Goal: Task Accomplishment & Management: Complete application form

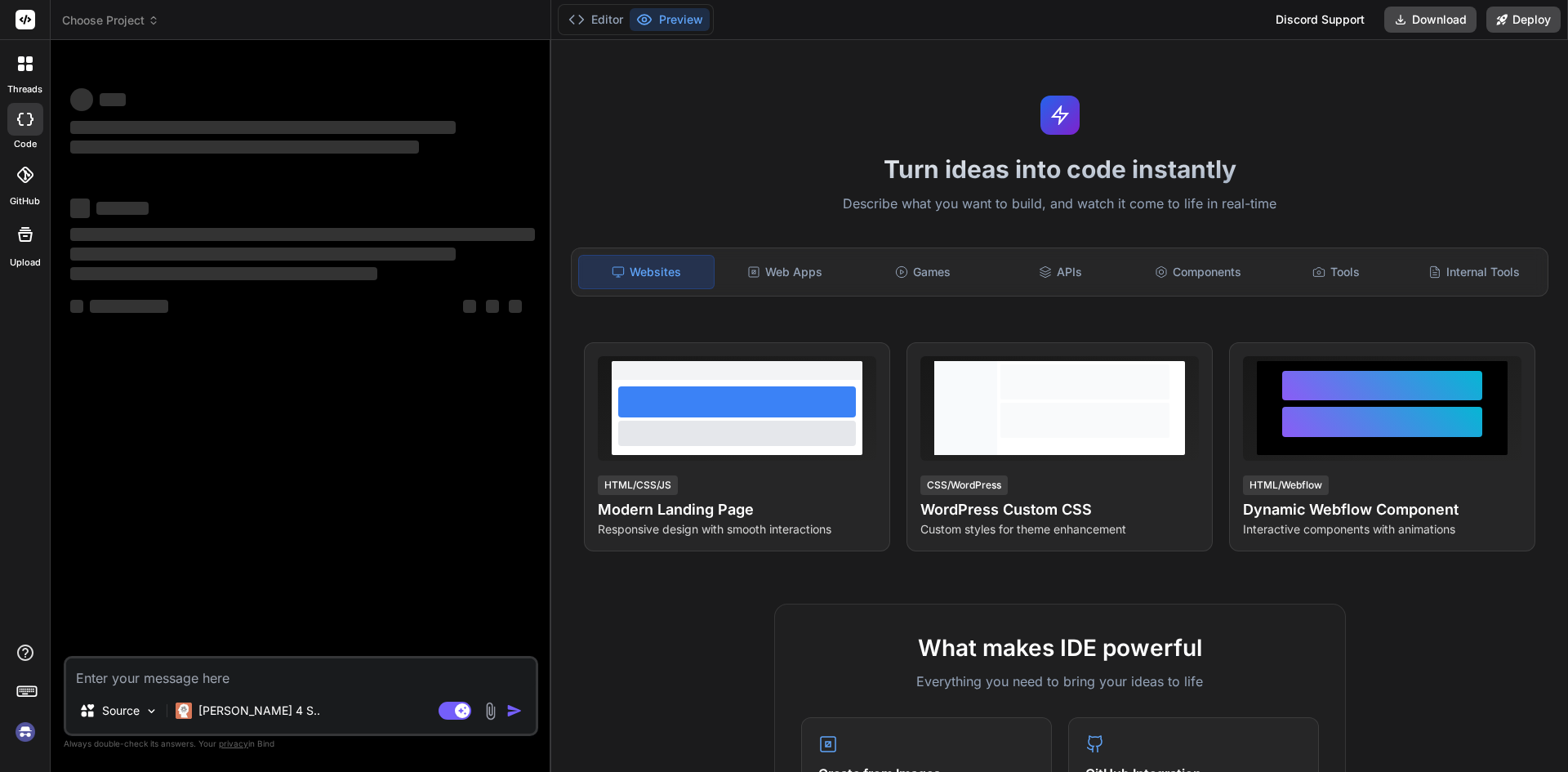
click at [176, 669] on textarea at bounding box center [301, 672] width 469 height 29
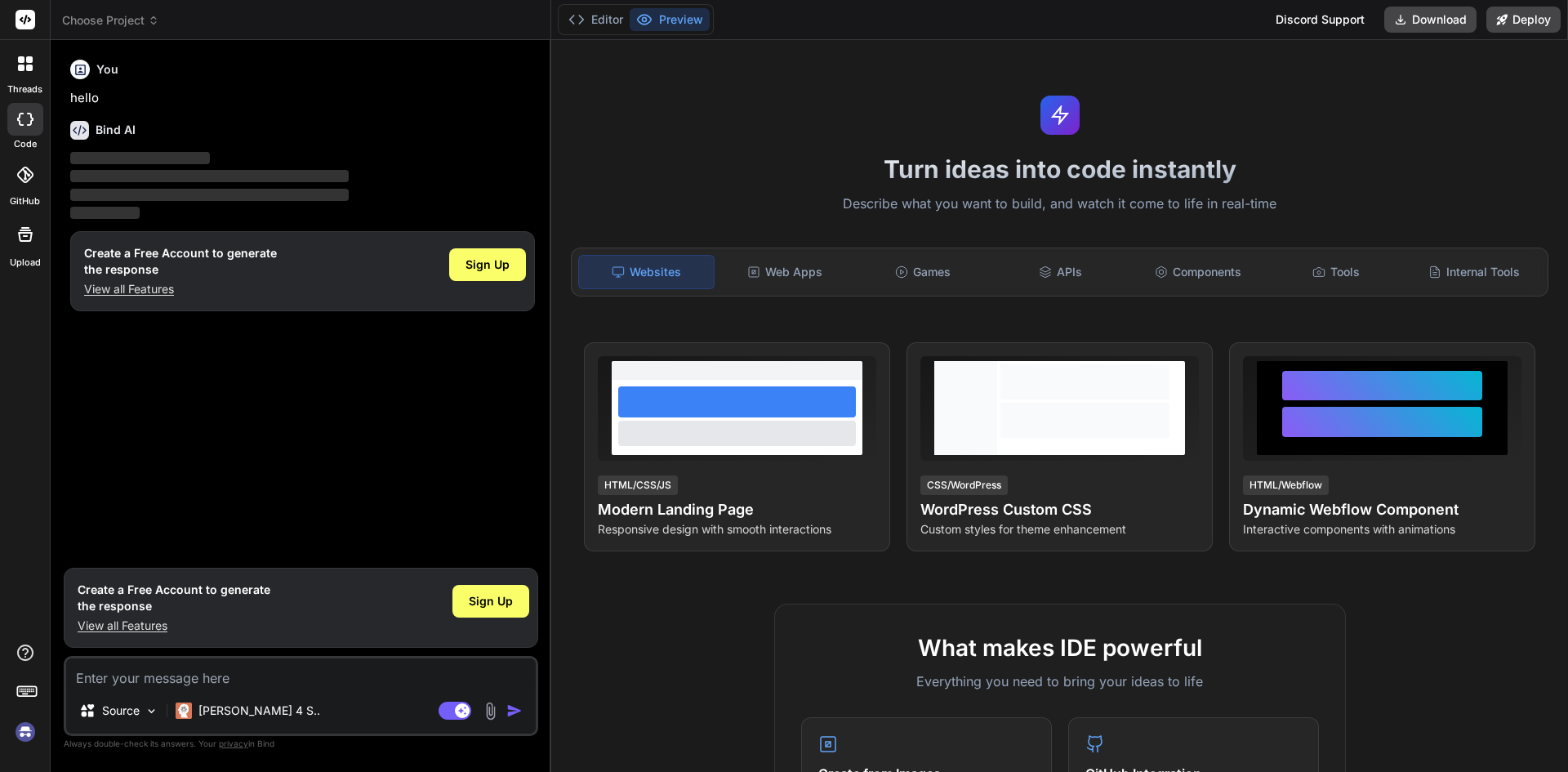
type textarea "x"
click at [470, 603] on span "Sign Up" at bounding box center [490, 601] width 44 height 17
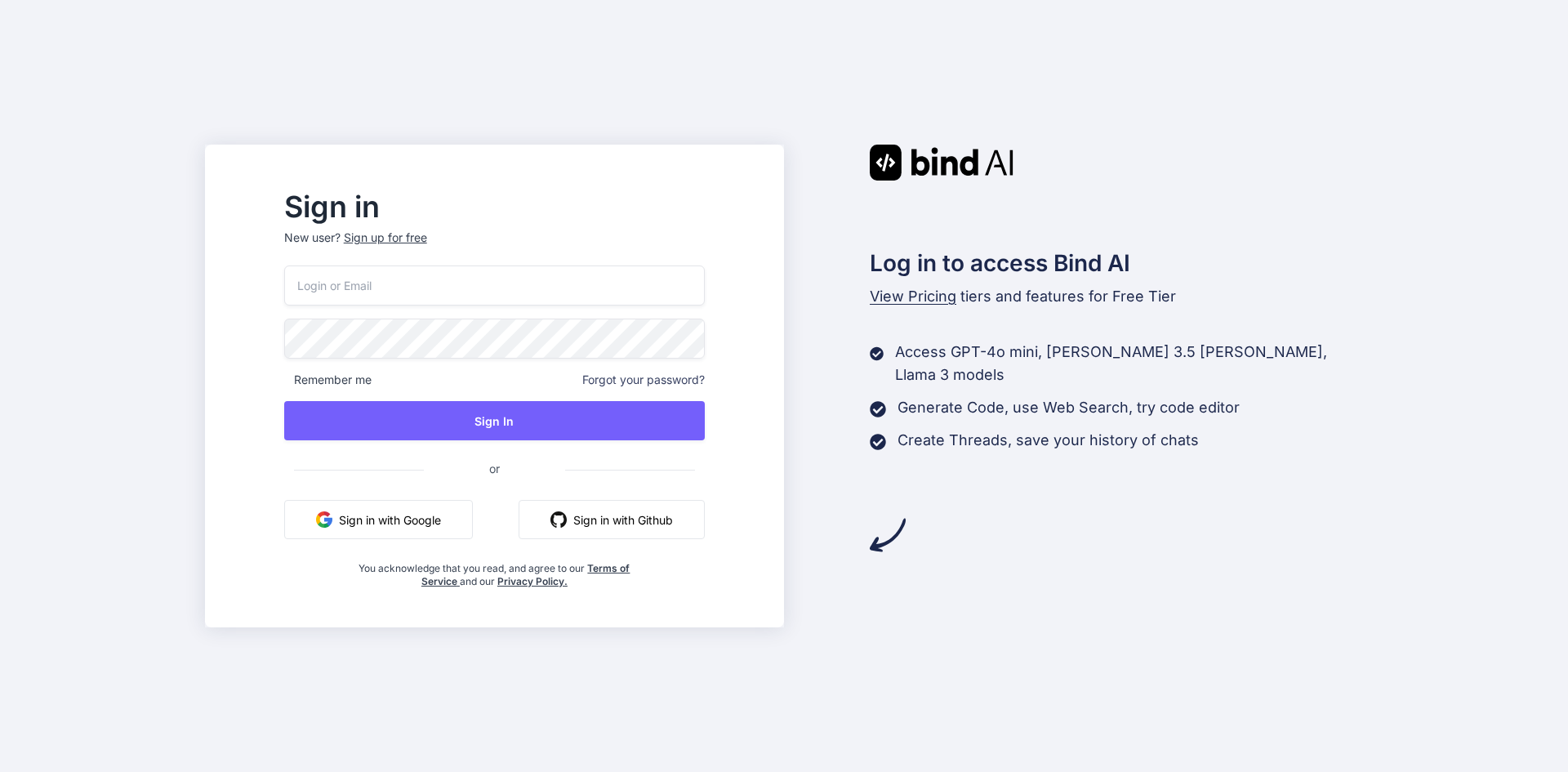
click at [419, 296] on input "email" at bounding box center [495, 285] width 421 height 40
type input "annaswift@yopmail.com"
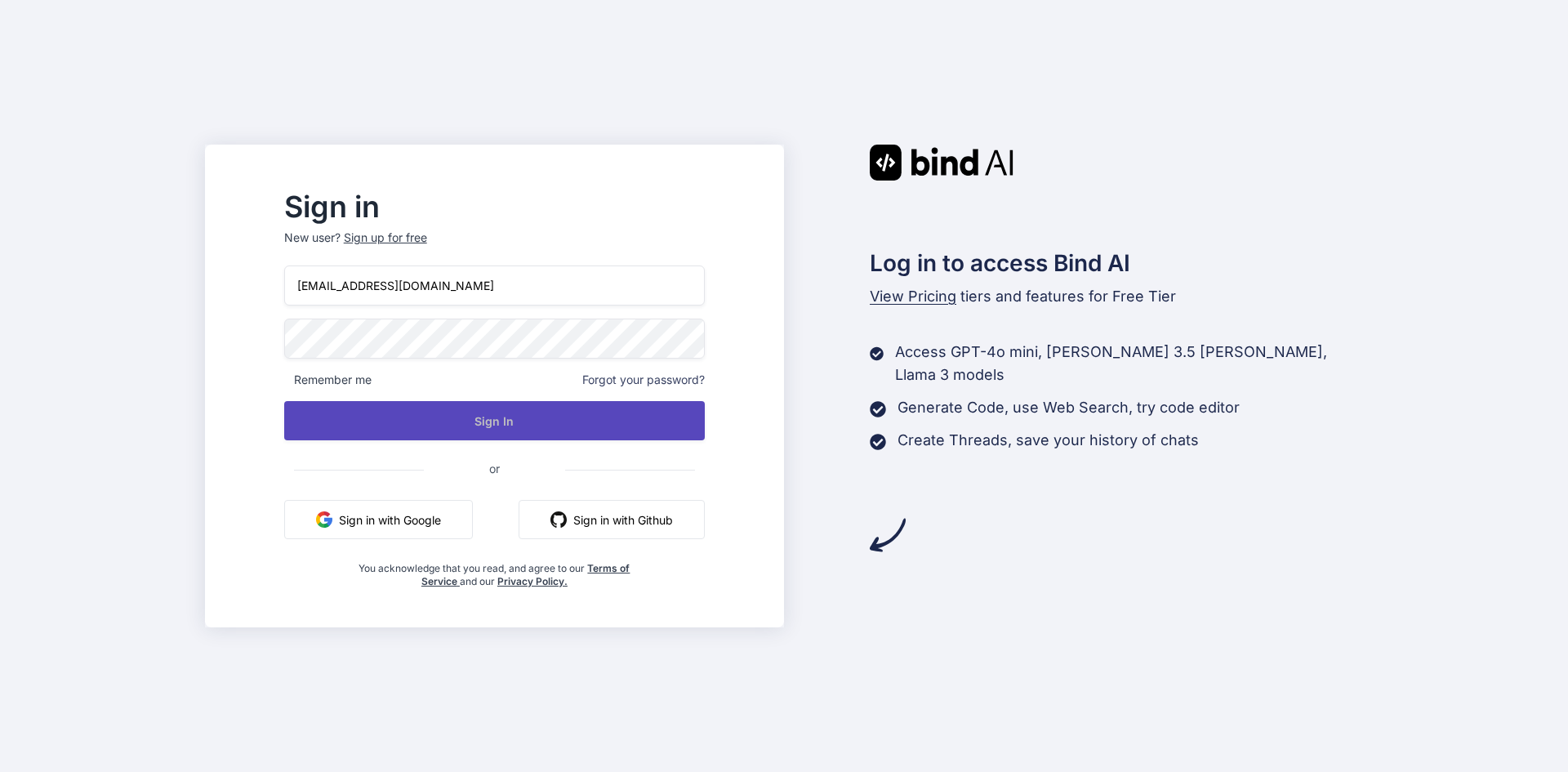
click at [512, 419] on button "Sign In" at bounding box center [495, 420] width 421 height 39
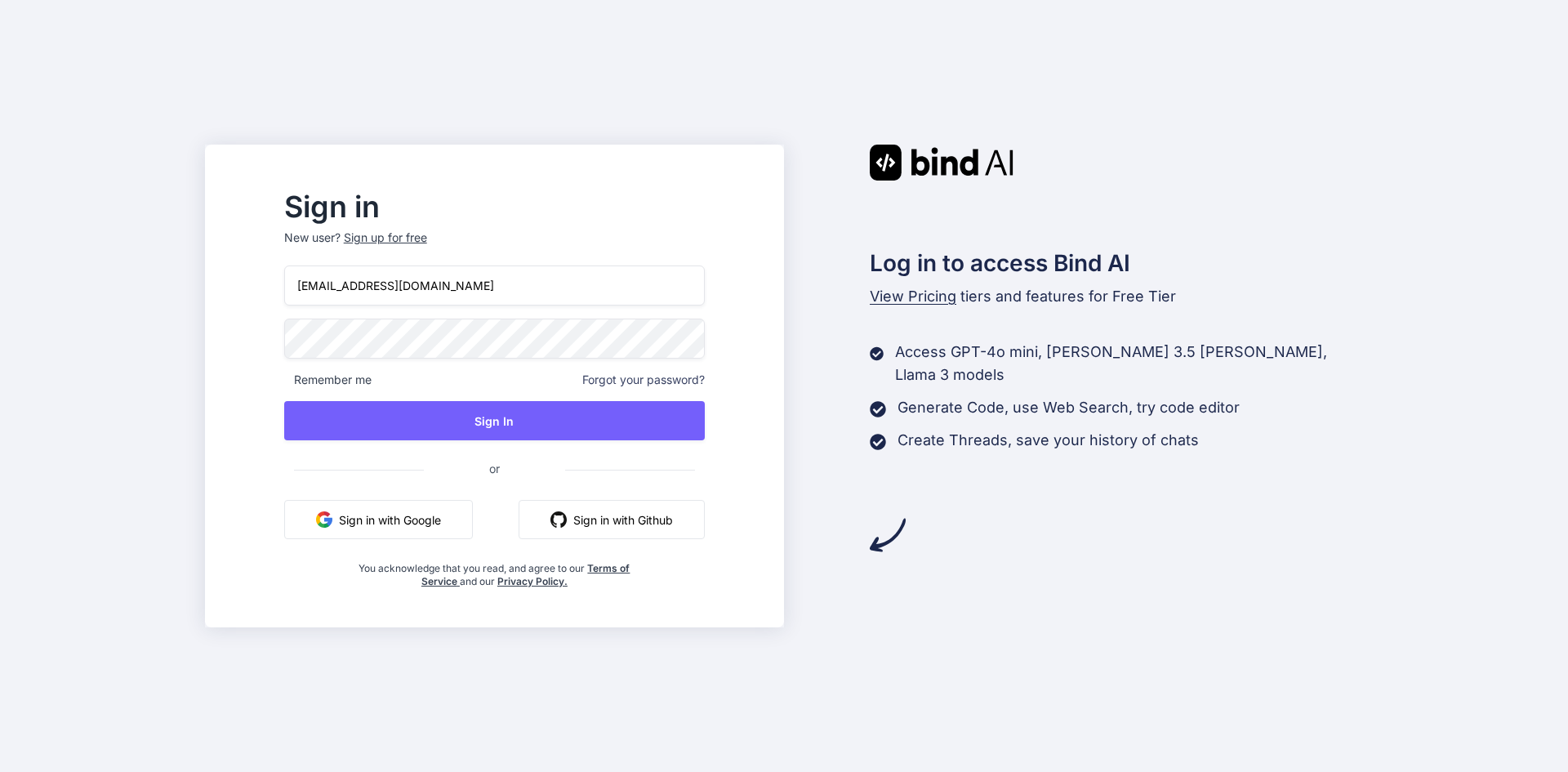
click at [420, 234] on div "Sign up for free" at bounding box center [385, 238] width 83 height 17
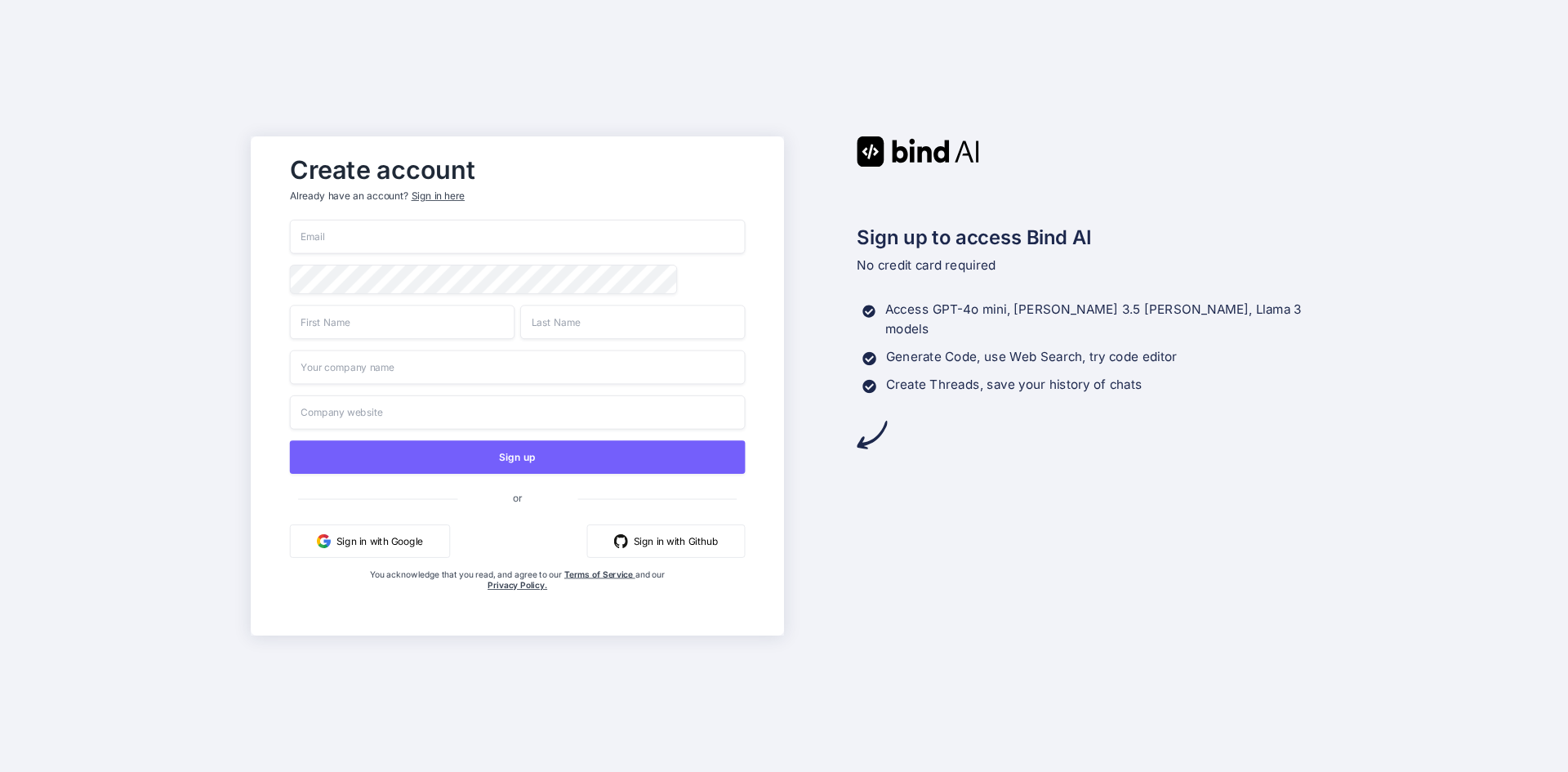
click at [522, 505] on span "or" at bounding box center [517, 497] width 120 height 34
